Goal: Task Accomplishment & Management: Manage account settings

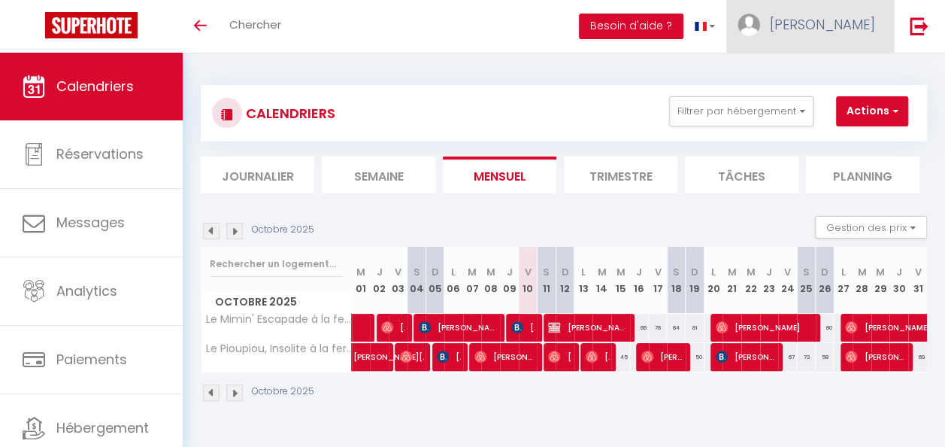
click at [823, 20] on span "[PERSON_NAME]" at bounding box center [822, 24] width 105 height 19
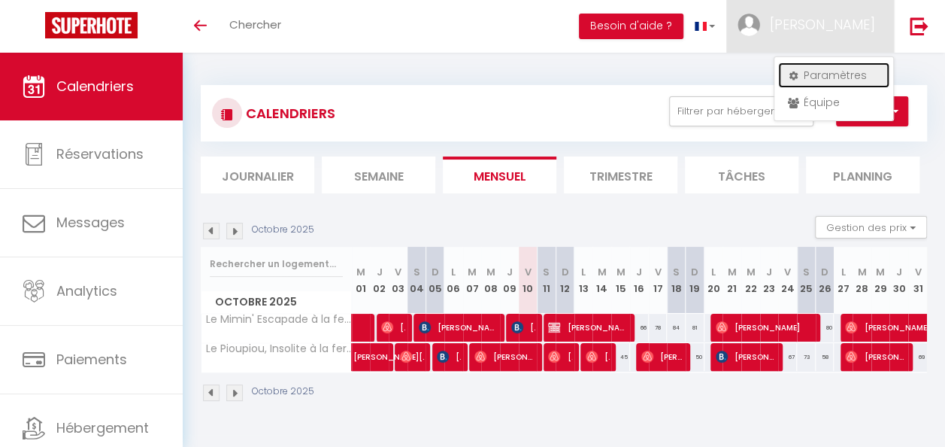
click at [829, 68] on link "Paramètres" at bounding box center [833, 75] width 111 height 26
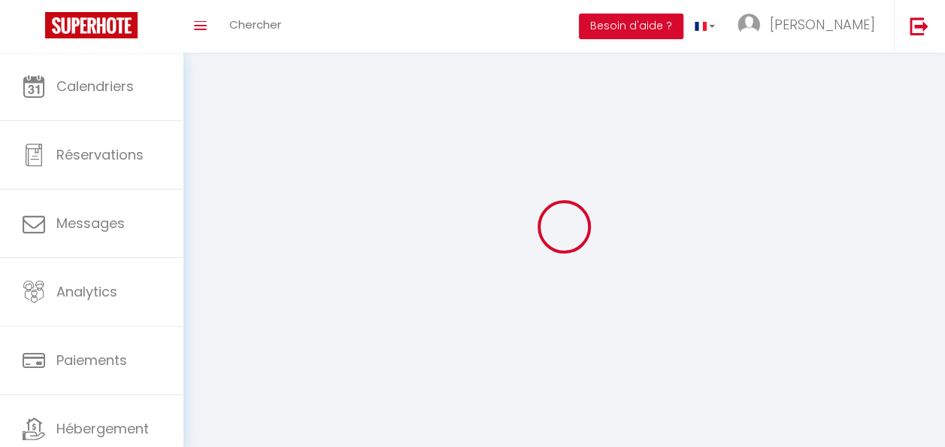
select select "fr"
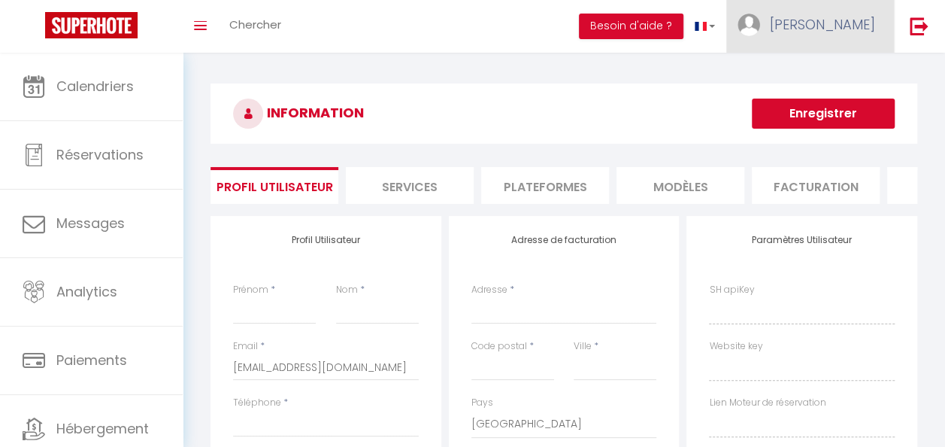
type input "[PERSON_NAME]"
type input "Pointel"
type input "0786437535"
type input "[STREET_ADDRESS]"
type input "68180"
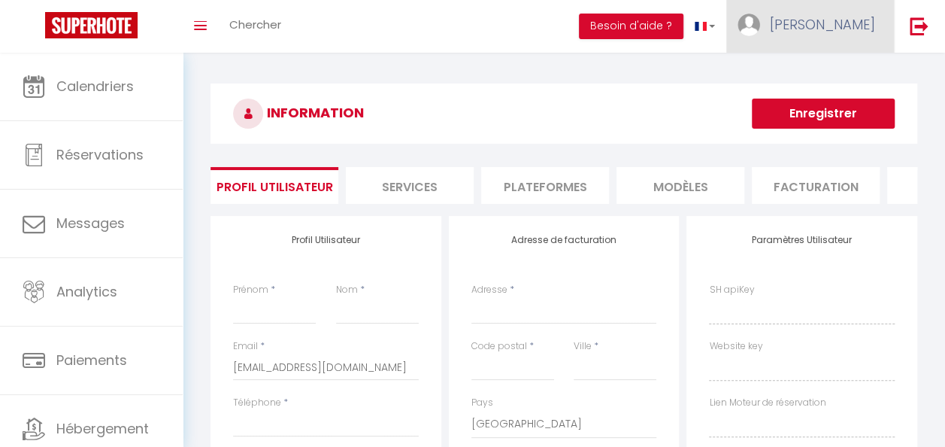
type input "HORBOURG WIHR"
select select "1"
select select "28"
type input "thgAvG5hYEe2c2kdXtn38oWS3"
type input "ZqAuVOcZqwFBJ7ja1qYXTGRkd"
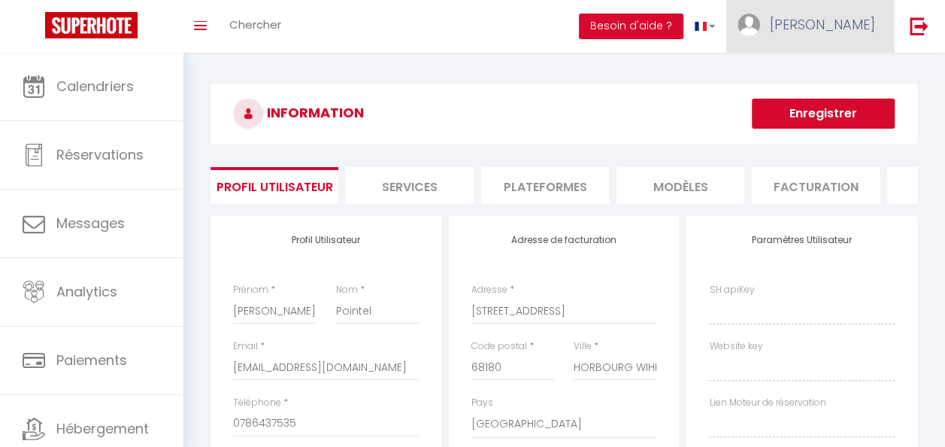
type input "[URL][DOMAIN_NAME]"
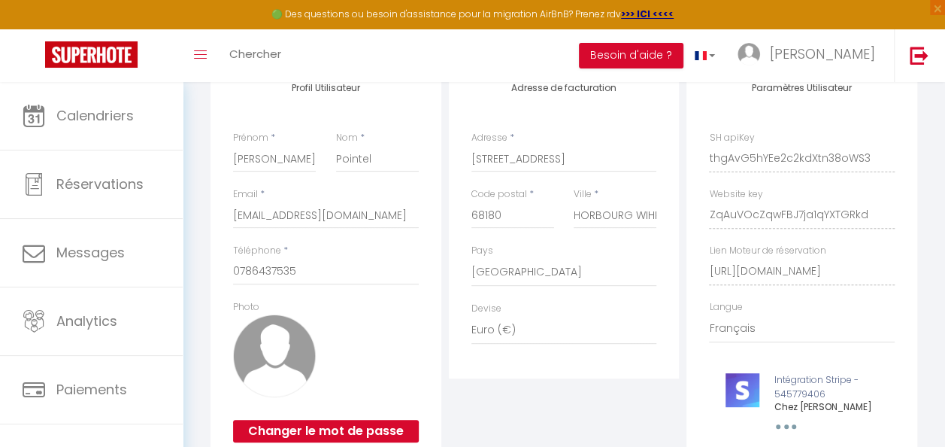
scroll to position [150, 0]
